Goal: Transaction & Acquisition: Book appointment/travel/reservation

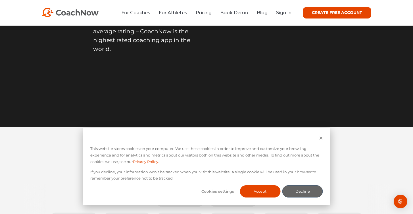
scroll to position [112, 0]
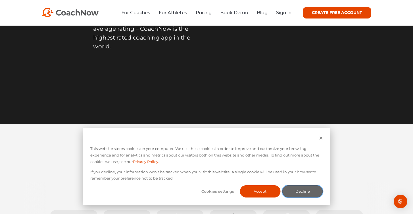
click at [303, 188] on button "Decline" at bounding box center [302, 191] width 41 height 12
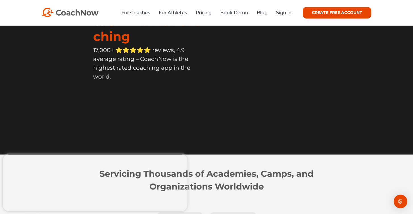
scroll to position [0, 0]
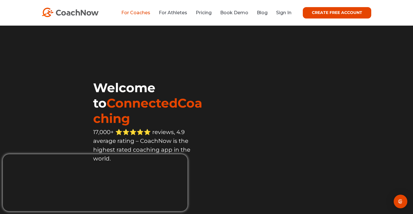
click at [130, 13] on link "For Coaches" at bounding box center [135, 12] width 29 height 5
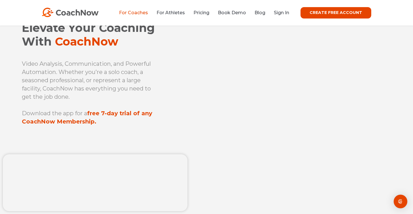
scroll to position [30, 0]
click at [202, 12] on link "Pricing" at bounding box center [201, 12] width 16 height 5
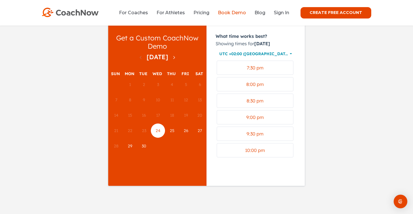
scroll to position [89, 0]
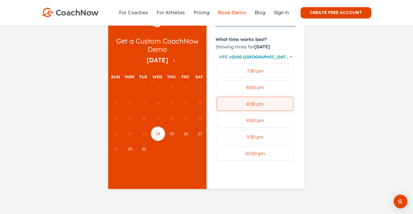
click at [249, 107] on span "8:30 pm" at bounding box center [255, 104] width 17 height 6
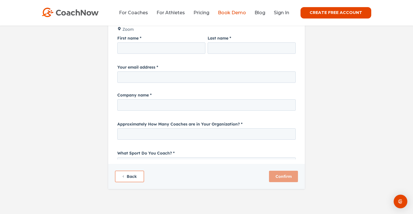
click at [128, 50] on input "First name" at bounding box center [161, 48] width 88 height 11
type input "[PERSON_NAME]"
type input "[EMAIL_ADDRESS][DOMAIN_NAME]"
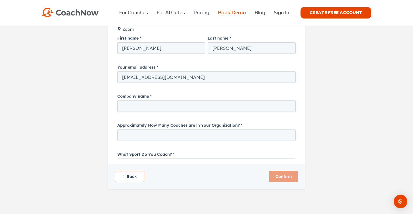
click at [125, 135] on input "Approximately How Many Coaches are in Your Organization?" at bounding box center [206, 135] width 178 height 11
type input "3"
type input "Three"
click at [125, 104] on input "Company name" at bounding box center [206, 106] width 178 height 11
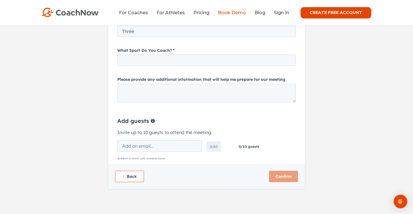
scroll to position [109, 0]
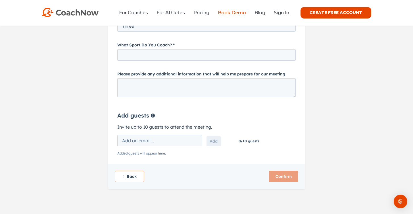
type input "Warsaw Sparks"
click at [124, 57] on input "What Sport Do You Coach?" at bounding box center [206, 54] width 178 height 11
type input "Baseball"
click at [126, 81] on textarea "Please provide any additional information that will help me prepare for our mee…" at bounding box center [206, 87] width 178 height 19
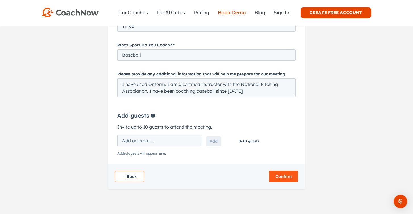
type textarea "I have used Onform. I am a certified instructor with the National Pitching Asso…"
click at [285, 176] on i18n-string "Confirm" at bounding box center [284, 176] width 16 height 5
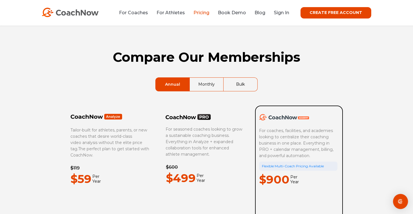
click at [397, 200] on img "Open Intercom Messenger" at bounding box center [400, 200] width 7 height 7
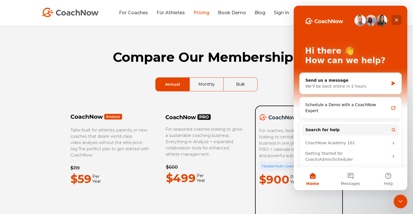
click at [395, 20] on icon "Close" at bounding box center [396, 20] width 5 height 5
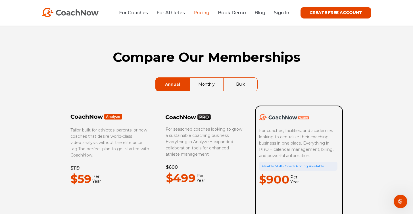
click at [5, 112] on div "Compare Our Memberships Annual Monthly Bulk Tailor-built for athletes, parents,…" at bounding box center [206, 200] width 413 height 349
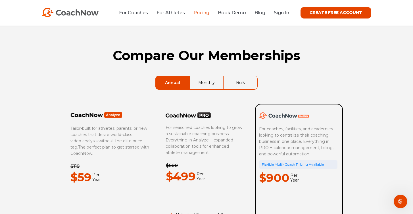
click at [25, 114] on div "Compare Our Memberships Annual Monthly Bulk Tailor-built for athletes, parents,…" at bounding box center [206, 198] width 413 height 349
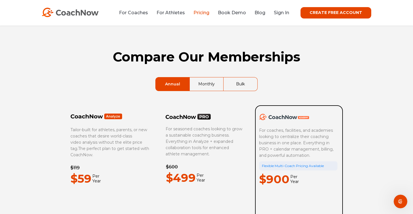
scroll to position [1, 0]
